Goal: Transaction & Acquisition: Purchase product/service

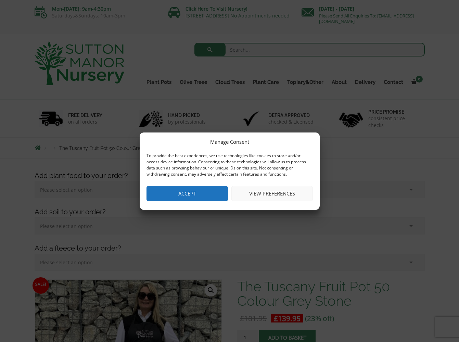
click at [172, 195] on button "Accept" at bounding box center [186, 193] width 81 height 15
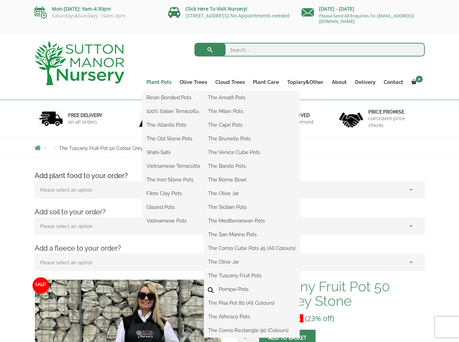
click at [158, 84] on link "Plant Pots" at bounding box center [158, 82] width 33 height 10
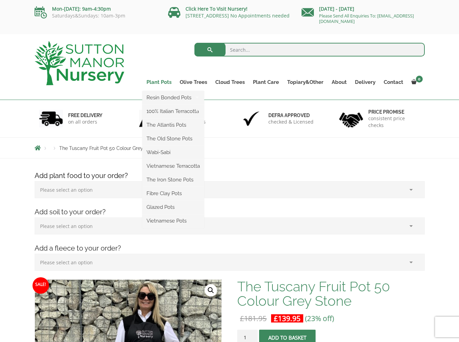
click at [158, 82] on link "Plant Pots" at bounding box center [158, 82] width 33 height 10
click at [163, 91] on ul "Resin Bonded Pots The Amalfi Pots The Milan Pots The Capri Pots The Brunello Po…" at bounding box center [173, 159] width 62 height 137
click at [167, 194] on link "Fibre Clay Pots" at bounding box center [173, 193] width 62 height 10
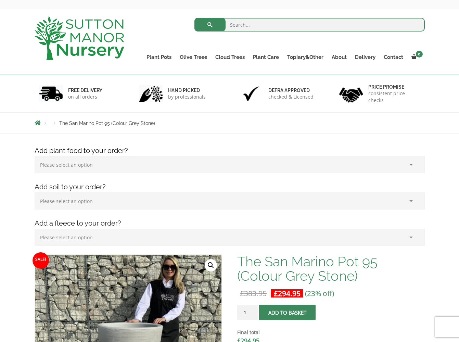
scroll to position [23, 0]
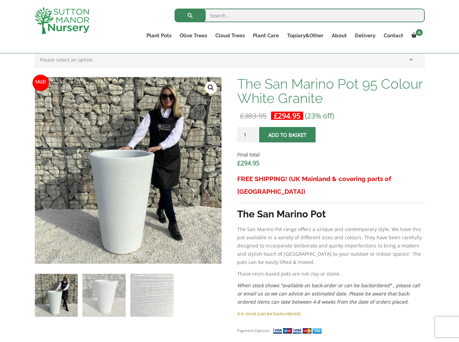
scroll to position [190, 0]
click at [102, 291] on img at bounding box center [103, 295] width 43 height 43
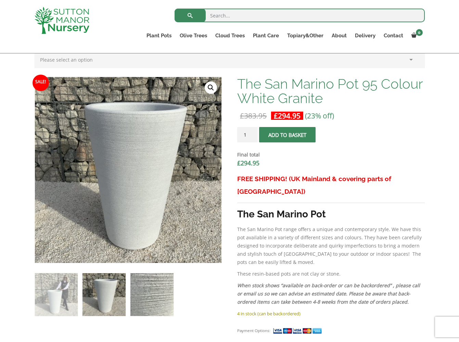
click at [160, 297] on img at bounding box center [151, 294] width 43 height 43
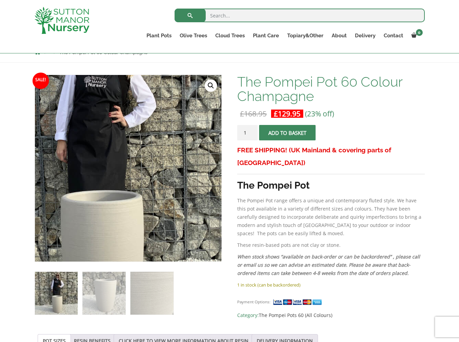
scroll to position [96, 0]
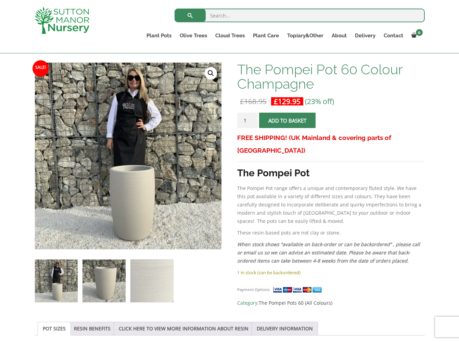
click at [105, 275] on img at bounding box center [103, 280] width 43 height 43
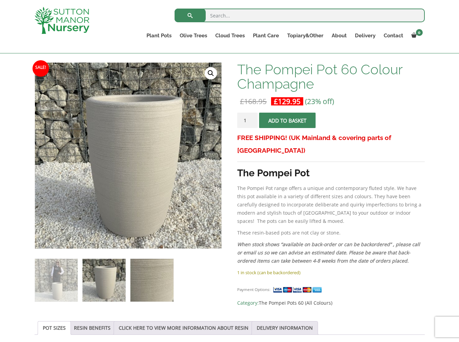
click at [144, 281] on img at bounding box center [151, 280] width 43 height 43
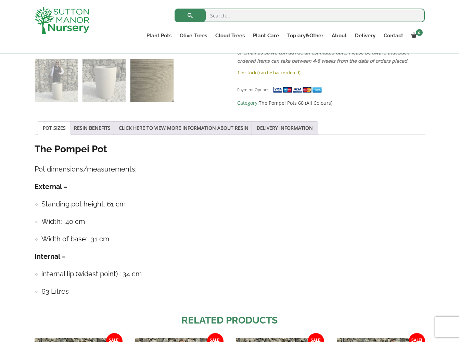
scroll to position [291, 0]
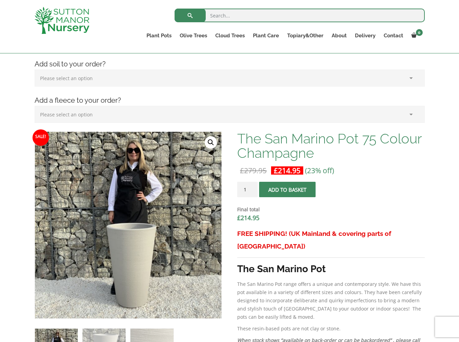
scroll to position [159, 0]
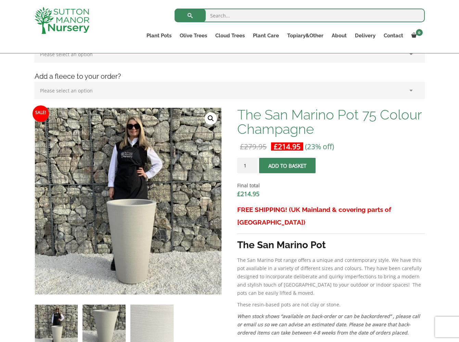
click at [101, 329] on img at bounding box center [103, 325] width 43 height 43
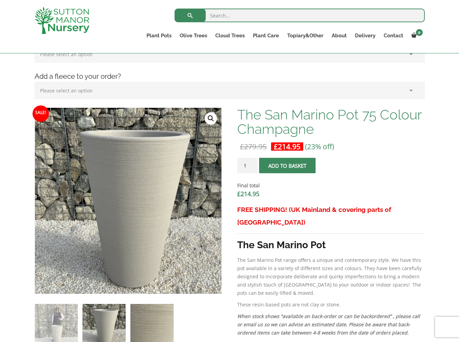
click at [154, 320] on img at bounding box center [151, 325] width 43 height 43
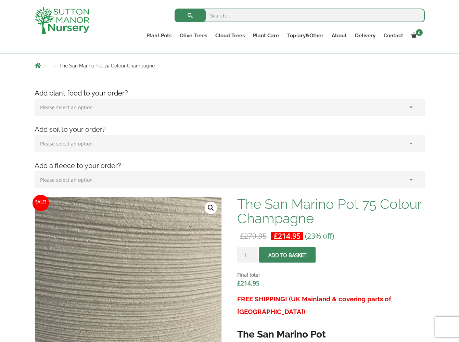
scroll to position [36, 0]
